Goal: Transaction & Acquisition: Purchase product/service

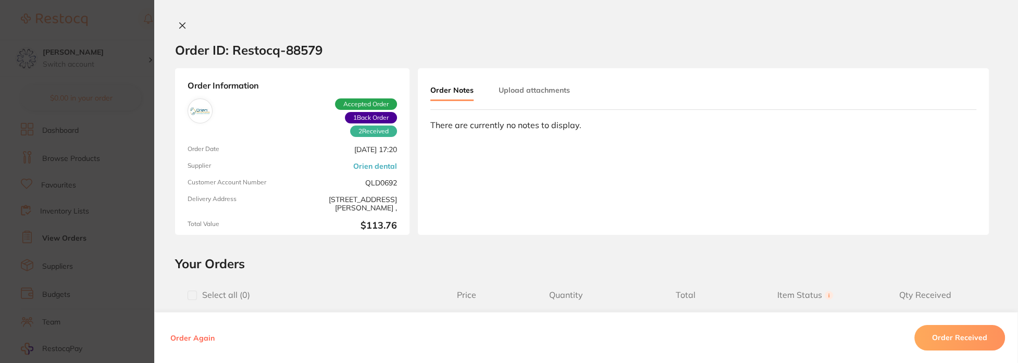
drag, startPoint x: 0, startPoint y: 0, endPoint x: 178, endPoint y: 24, distance: 179.8
click at [178, 23] on icon at bounding box center [182, 25] width 8 height 8
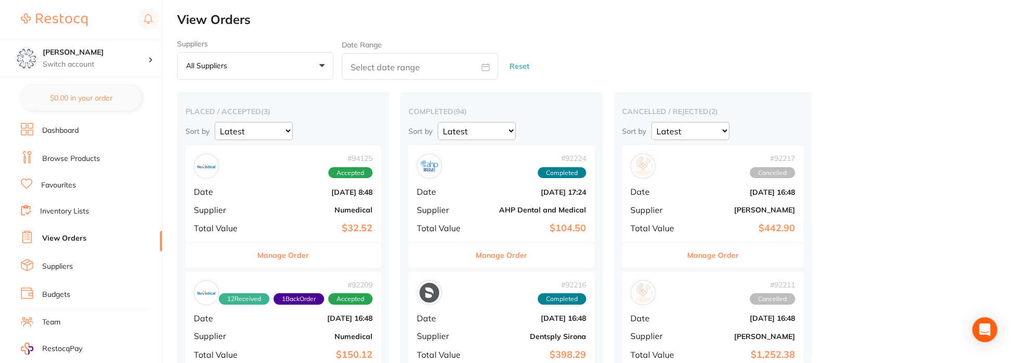
click at [69, 158] on link "Browse Products" at bounding box center [71, 159] width 58 height 10
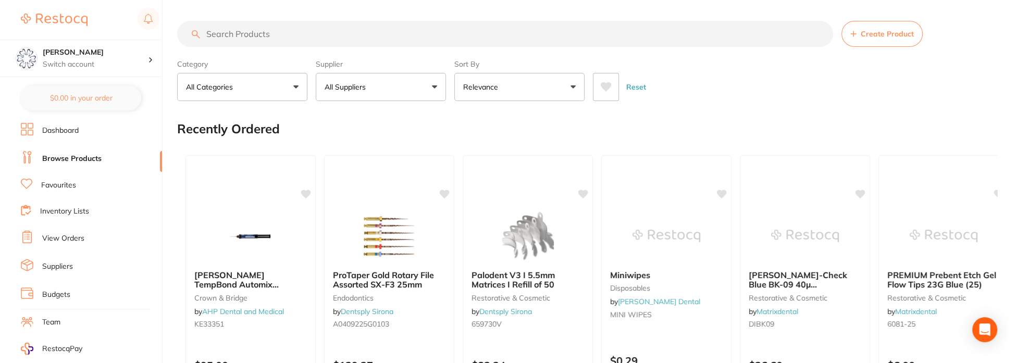
click at [269, 38] on input "search" at bounding box center [505, 34] width 656 height 26
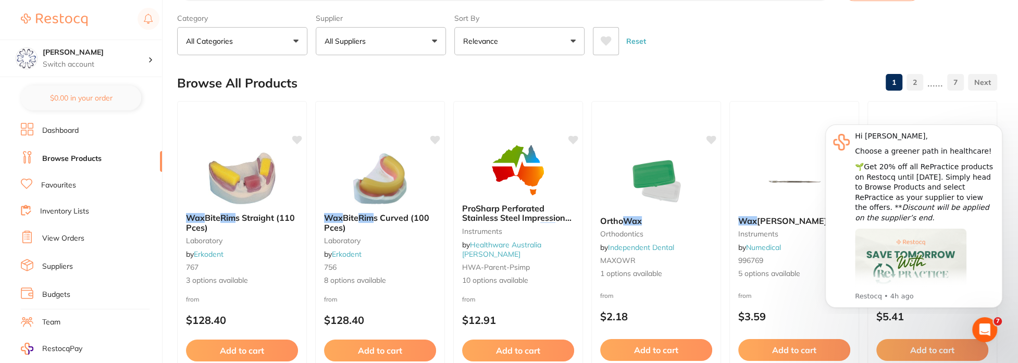
scroll to position [52, 0]
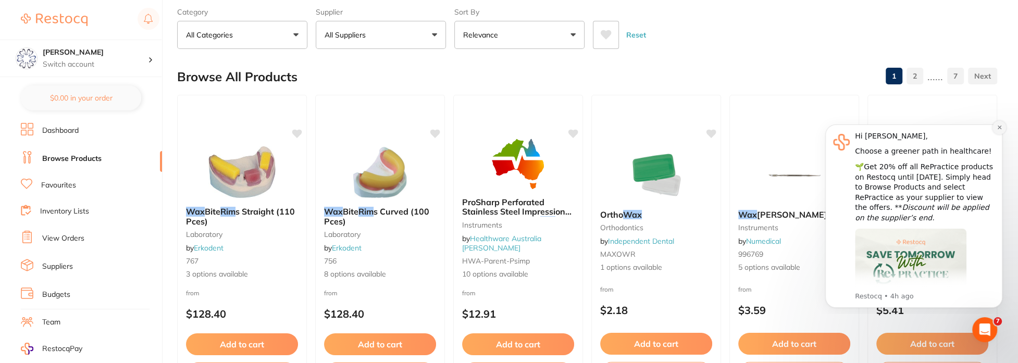
click at [997, 127] on icon "Dismiss notification" at bounding box center [1000, 128] width 6 height 6
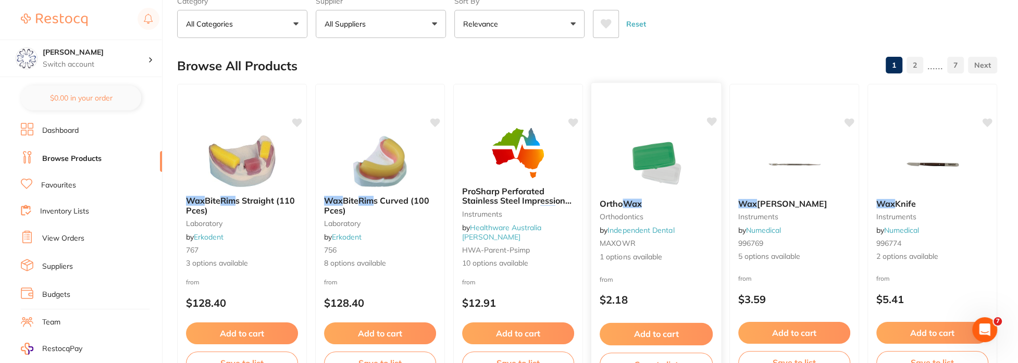
scroll to position [0, 0]
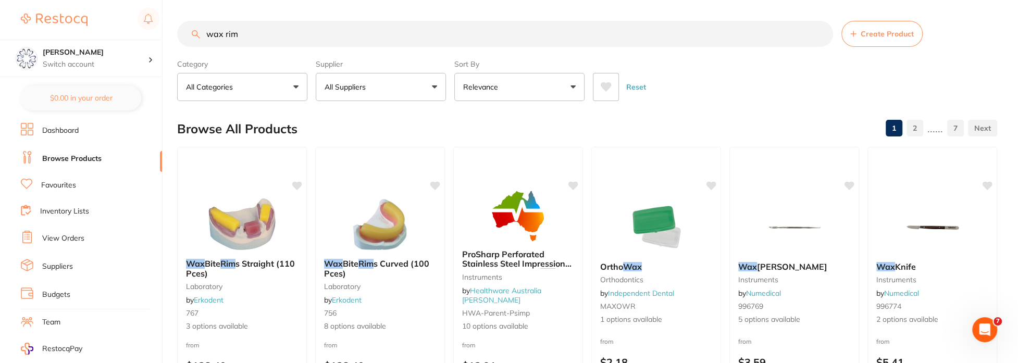
click at [247, 36] on input "wax rim" at bounding box center [505, 34] width 656 height 26
type input "wax bite"
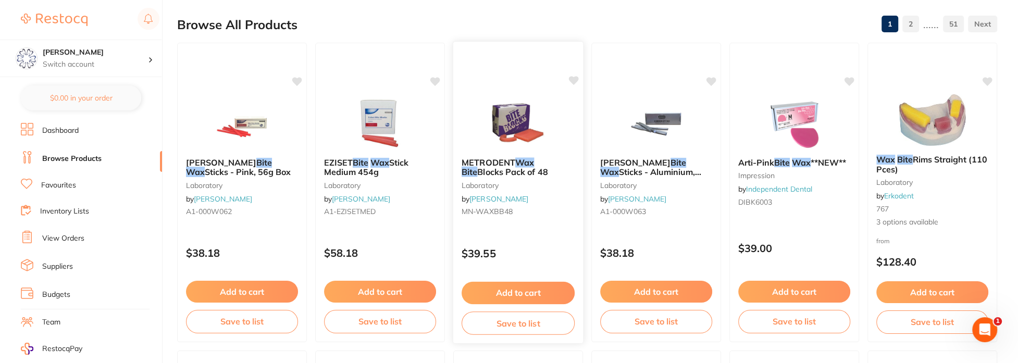
click at [503, 167] on span "Blocks Pack of 48" at bounding box center [512, 172] width 70 height 10
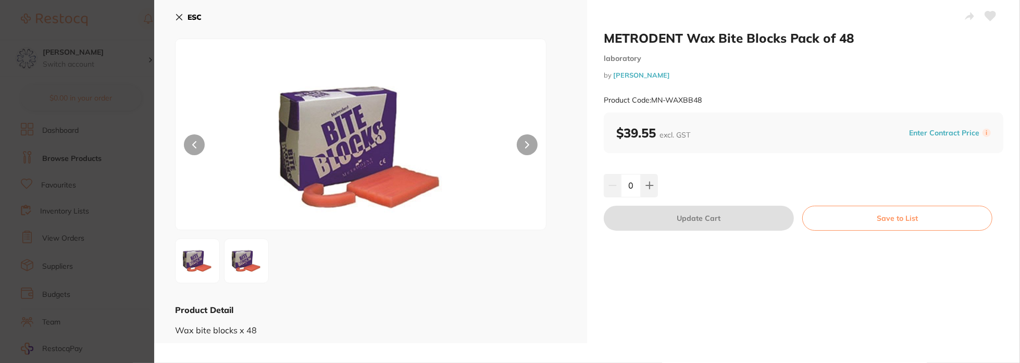
click at [180, 15] on icon at bounding box center [179, 17] width 8 height 8
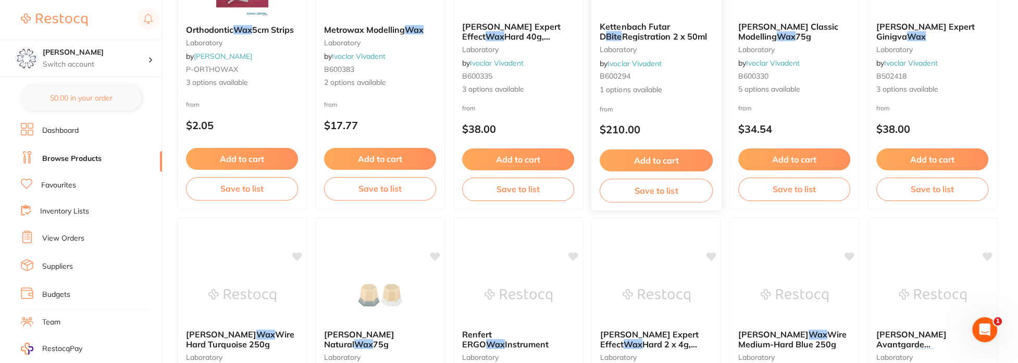
scroll to position [2032, 0]
